Goal: Transaction & Acquisition: Book appointment/travel/reservation

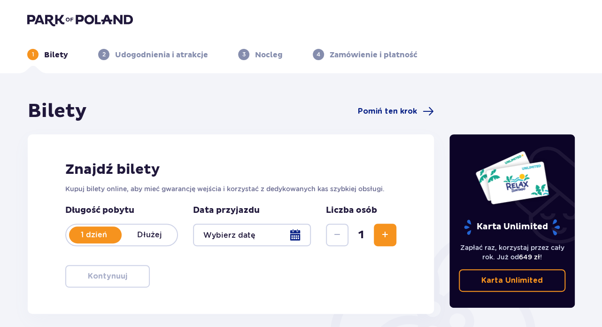
click at [275, 235] on div at bounding box center [252, 234] width 118 height 23
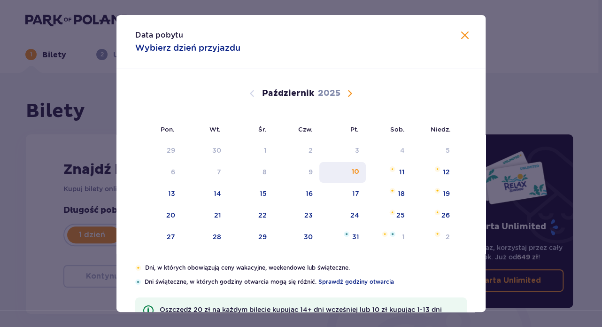
click at [340, 175] on div "10" at bounding box center [342, 172] width 46 height 21
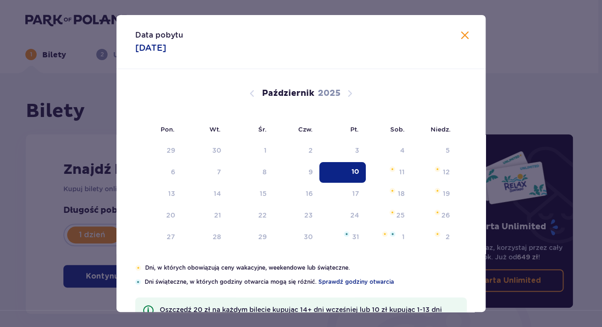
type input "[DATE]"
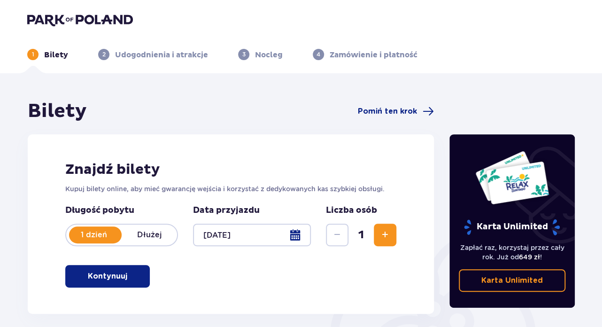
click at [386, 232] on span "Zwiększ" at bounding box center [384, 234] width 11 height 11
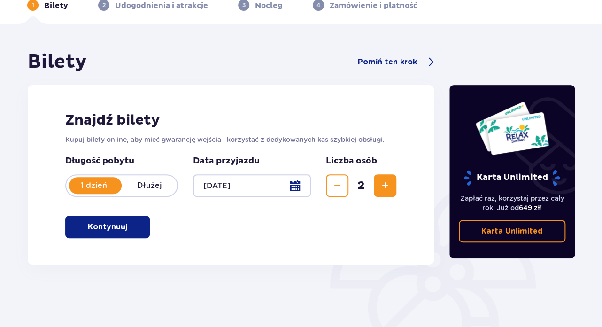
click at [127, 229] on span "button" at bounding box center [128, 226] width 11 height 11
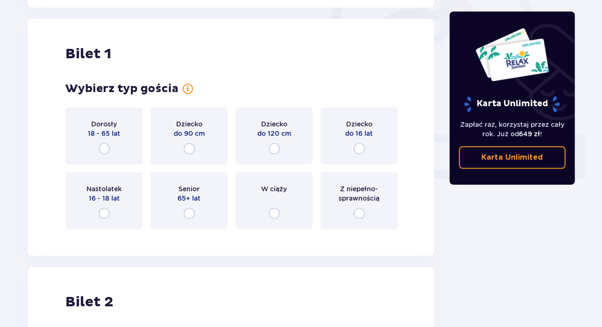
scroll to position [313, 0]
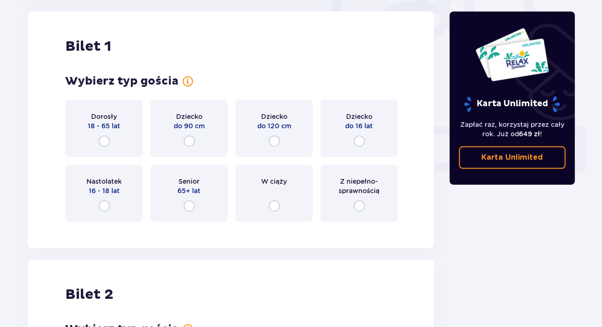
click at [358, 141] on input "radio" at bounding box center [358, 140] width 11 height 11
radio input "true"
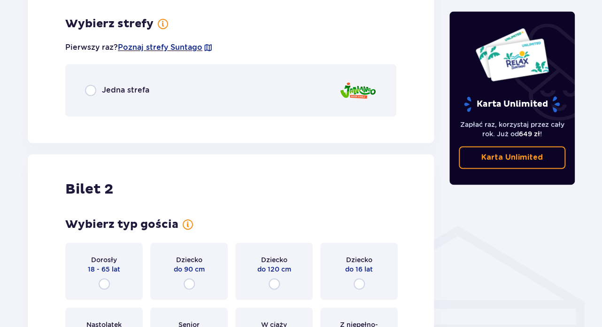
scroll to position [543, 0]
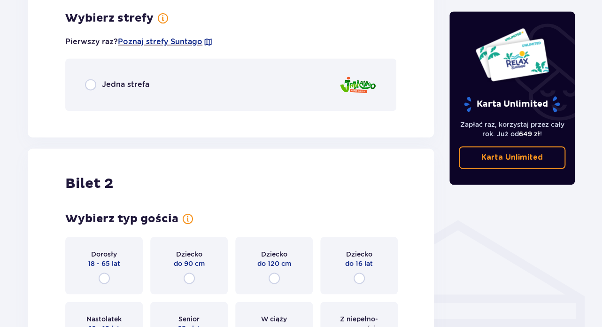
click at [124, 85] on span "Jedna strefa" at bounding box center [125, 84] width 47 height 10
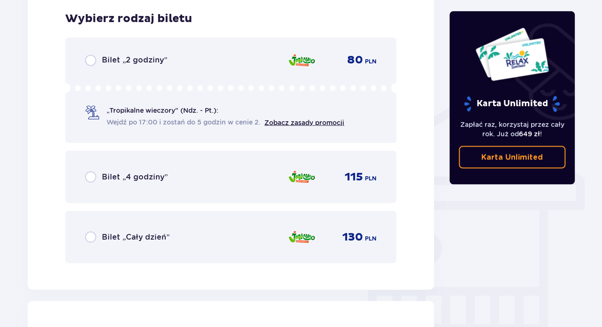
scroll to position [661, 0]
click at [142, 74] on div "Bilet „2 godziny” 80 PLN „Tropikalne wieczory" (Ndz. - Pt.): Wejdź po 17:00 i z…" at bounding box center [230, 90] width 331 height 106
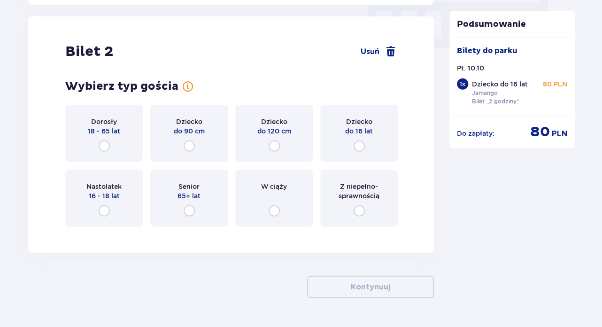
scroll to position [949, 0]
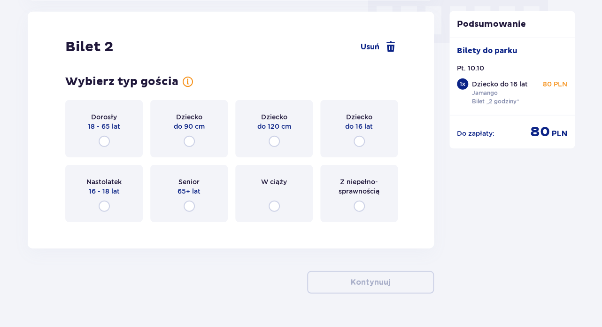
click at [119, 141] on div "Dorosły 18 - 65 lat" at bounding box center [103, 128] width 77 height 57
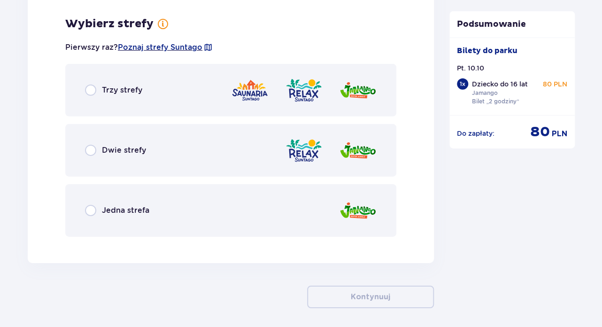
scroll to position [1178, 0]
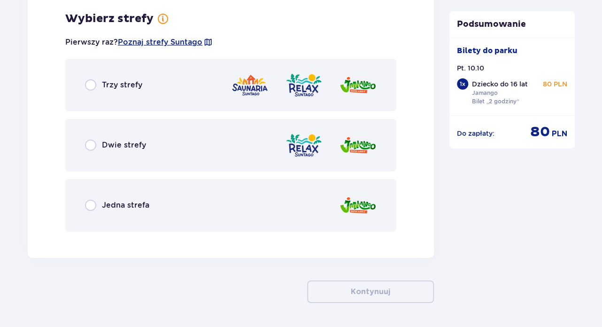
click at [127, 92] on div "Trzy strefy" at bounding box center [230, 85] width 331 height 53
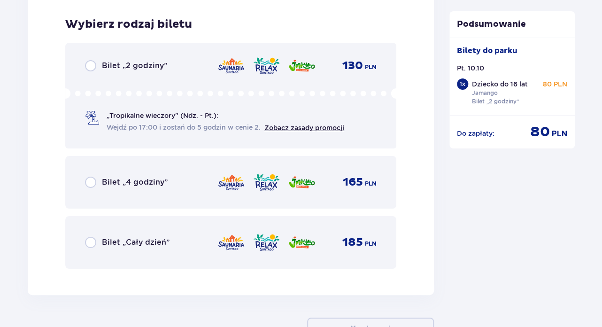
scroll to position [1416, 0]
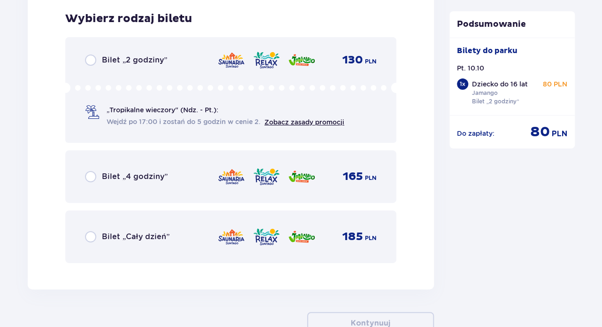
click at [130, 68] on div "Bilet „2 godziny” 130 PLN „Tropikalne wieczory" (Ndz. - Pt.): Wejdź po 17:00 i …" at bounding box center [230, 90] width 331 height 106
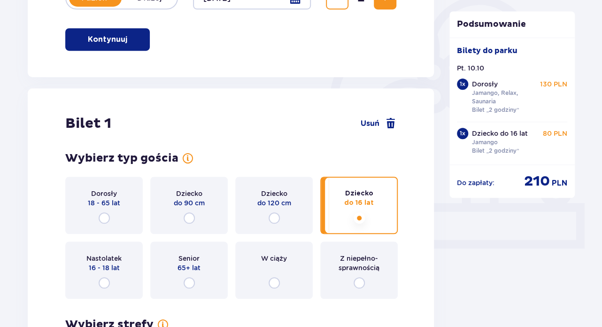
scroll to position [0, 0]
